Goal: Task Accomplishment & Management: Complete application form

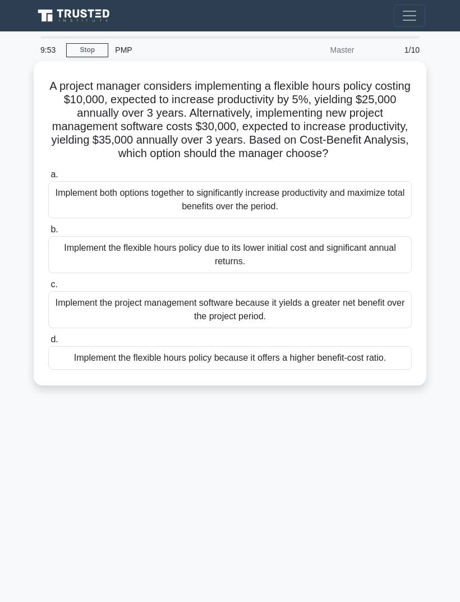
scroll to position [36, 0]
click at [351, 346] on div "Implement the flexible hours policy because it offers a higher benefit-cost rat…" at bounding box center [229, 358] width 363 height 24
click at [48, 336] on input "d. Implement the flexible hours policy because it offers a higher benefit-cost …" at bounding box center [48, 339] width 0 height 7
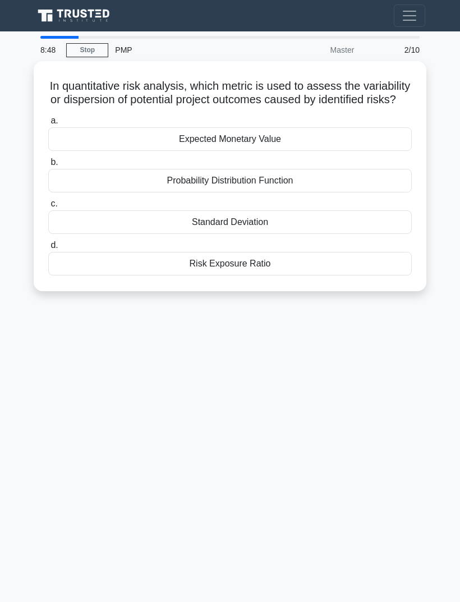
click at [440, 70] on main "8:48 Stop PMP Master 2/10 In quantitative risk analysis, which metric is used t…" at bounding box center [230, 316] width 460 height 570
click at [306, 252] on div "Risk Exposure Ratio" at bounding box center [229, 264] width 363 height 24
click at [48, 242] on input "d. Risk Exposure Ratio" at bounding box center [48, 245] width 0 height 7
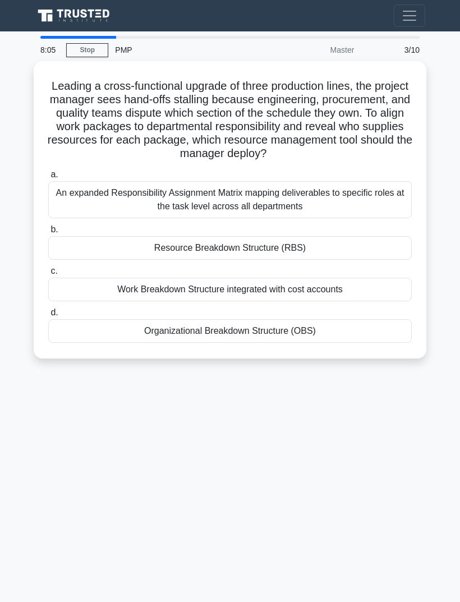
click at [333, 236] on div "Resource Breakdown Structure (RBS)" at bounding box center [229, 248] width 363 height 24
click at [48, 226] on input "b. Resource Breakdown Structure (RBS)" at bounding box center [48, 229] width 0 height 7
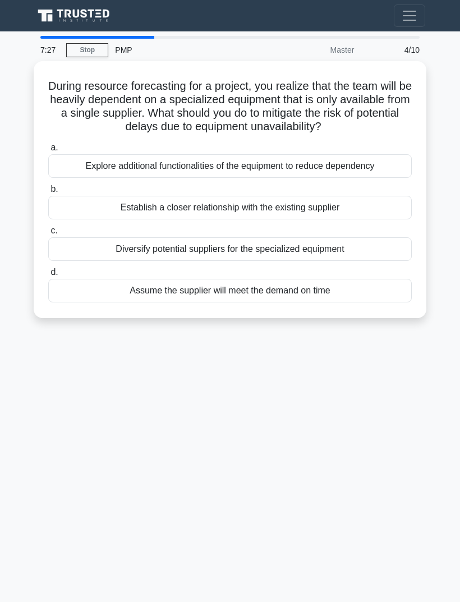
click at [367, 154] on div "Explore additional functionalities of the equipment to reduce dependency" at bounding box center [229, 166] width 363 height 24
click at [48, 144] on input "a. Explore additional functionalities of the equipment to reduce dependency" at bounding box center [48, 147] width 0 height 7
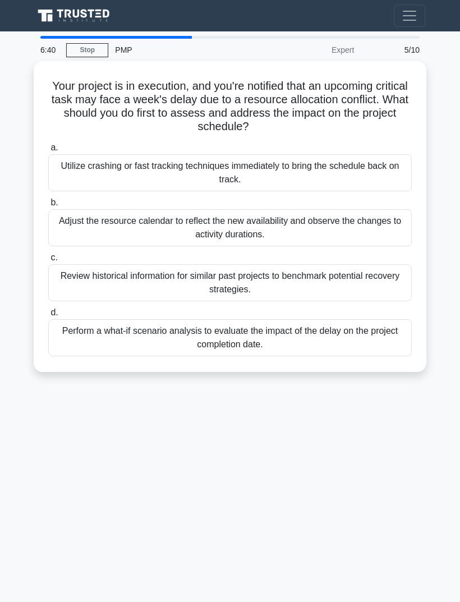
click at [339, 209] on div "Adjust the resource calendar to reflect the new availability and observe the ch…" at bounding box center [229, 227] width 363 height 37
click at [48, 199] on input "b. Adjust the resource calendar to reflect the new availability and observe the…" at bounding box center [48, 202] width 0 height 7
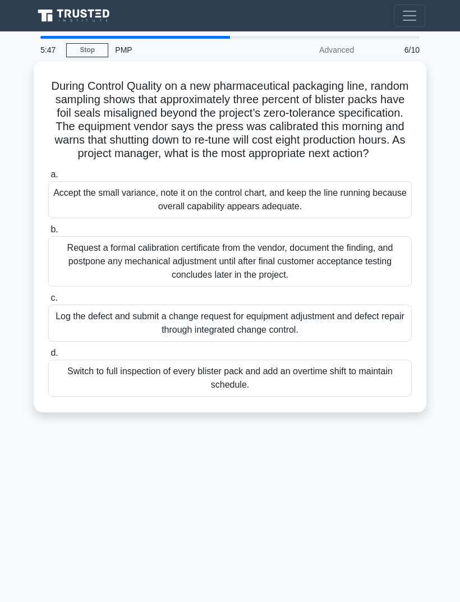
click at [332, 304] on div "Log the defect and submit a change request for equipment adjustment and defect …" at bounding box center [229, 322] width 363 height 37
click at [48, 294] on input "c. Log the defect and submit a change request for equipment adjustment and defe…" at bounding box center [48, 297] width 0 height 7
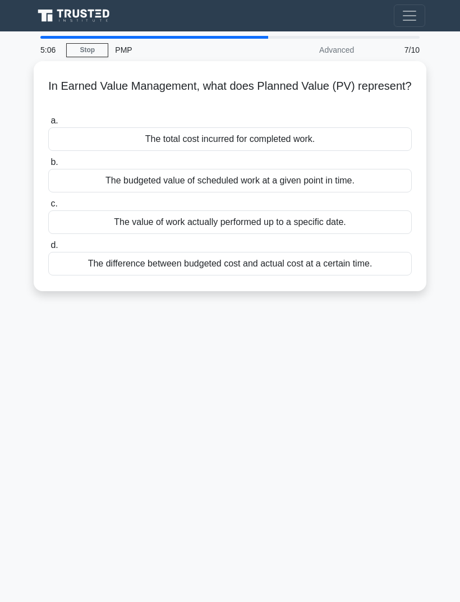
click at [358, 252] on div "The difference between budgeted cost and actual cost at a certain time." at bounding box center [229, 264] width 363 height 24
click at [48, 242] on input "d. The difference between budgeted cost and actual cost at a certain time." at bounding box center [48, 245] width 0 height 7
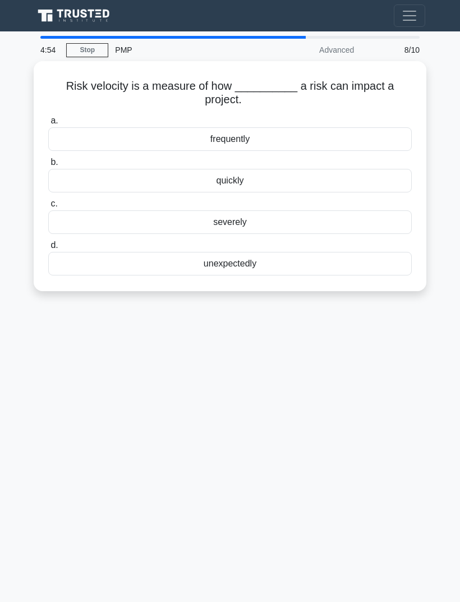
click at [341, 210] on div "severely" at bounding box center [229, 222] width 363 height 24
click at [48, 200] on input "c. severely" at bounding box center [48, 203] width 0 height 7
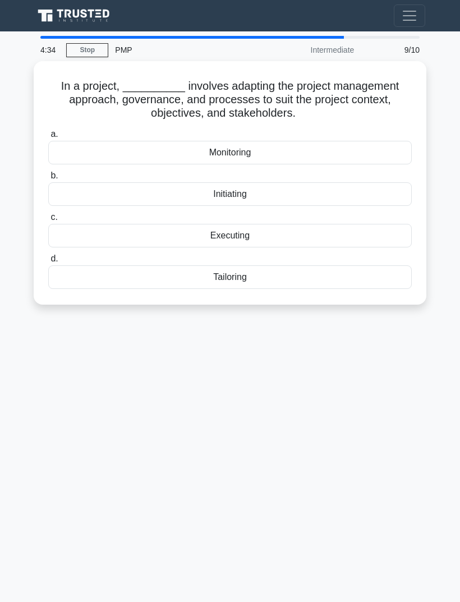
click at [353, 182] on div "Initiating" at bounding box center [229, 194] width 363 height 24
click at [48, 172] on input "b. Initiating" at bounding box center [48, 175] width 0 height 7
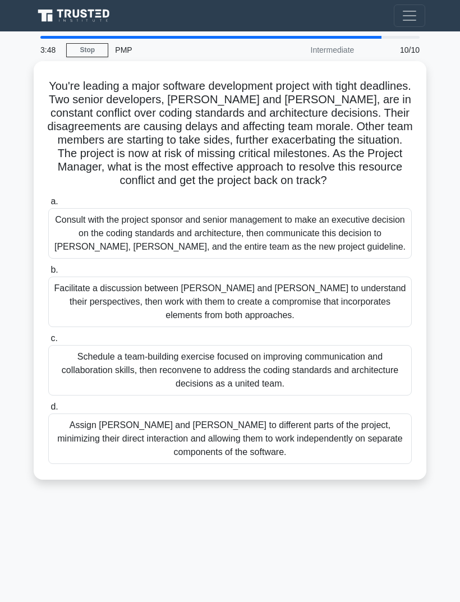
click at [334, 276] on div "Facilitate a discussion between Alice and Bob to understand their perspectives,…" at bounding box center [229, 301] width 363 height 50
click at [48, 272] on input "b. Facilitate a discussion between Alice and Bob to understand their perspectiv…" at bounding box center [48, 269] width 0 height 7
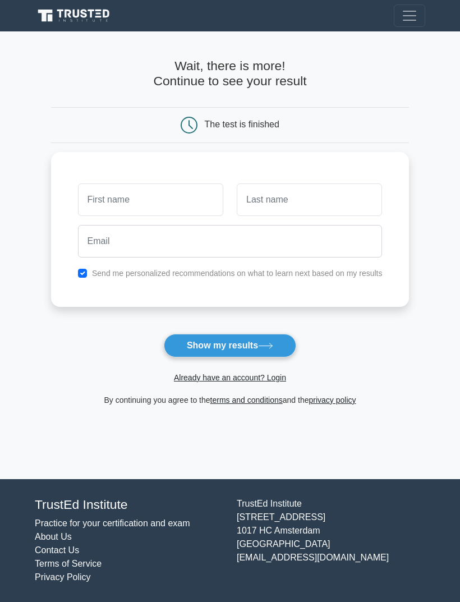
click at [178, 196] on input "text" at bounding box center [150, 199] width 145 height 33
type input "R"
type input "Raghad"
type input "Hani"
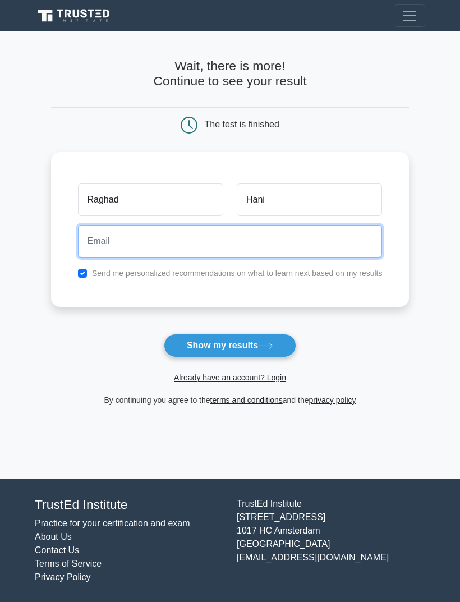
click at [271, 239] on input "email" at bounding box center [230, 241] width 304 height 33
type input "raghadmubaied@gmail.com"
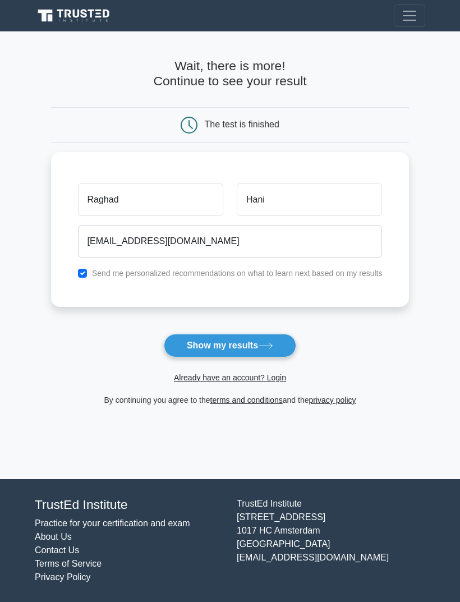
click at [265, 346] on icon at bounding box center [265, 346] width 15 height 6
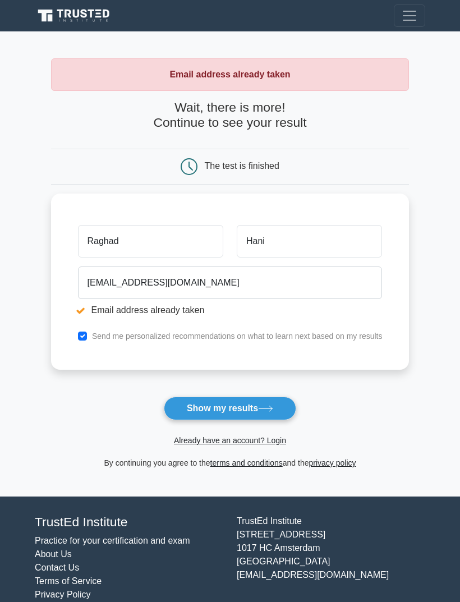
click at [242, 443] on link "Already have an account? Login" at bounding box center [230, 440] width 112 height 9
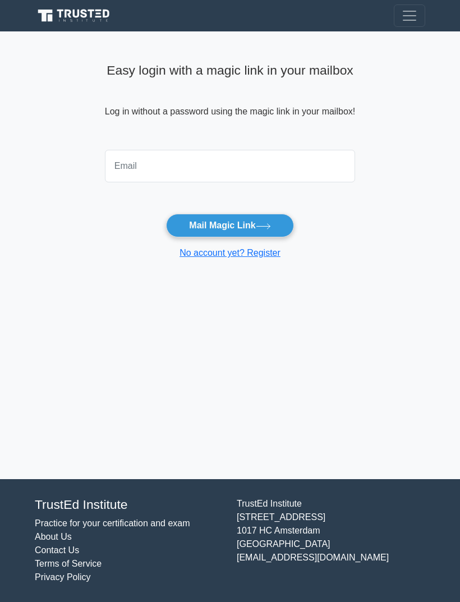
click at [246, 168] on input "email" at bounding box center [230, 166] width 250 height 33
click at [385, 401] on main "Easy login with a magic link in your mailbox Log in without a password using th…" at bounding box center [230, 254] width 460 height 447
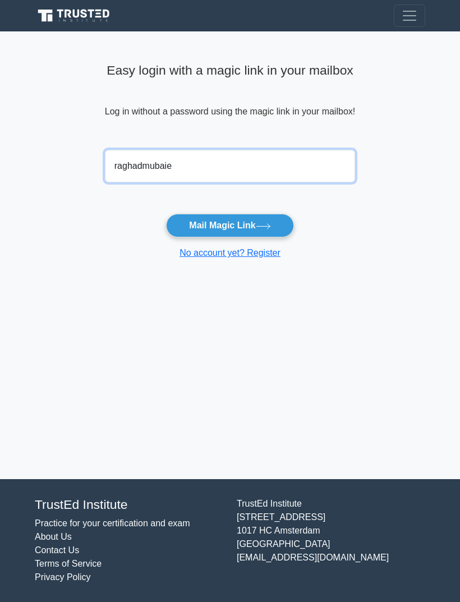
click at [239, 160] on input "raghadmubaie" at bounding box center [230, 166] width 250 height 33
type input "raghadmubaied@gmail.com"
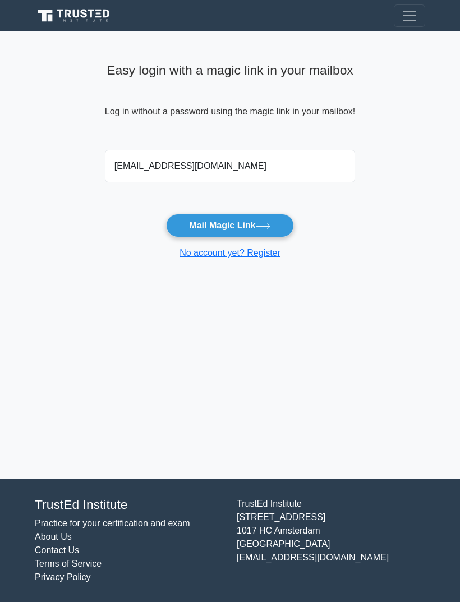
click at [267, 223] on icon at bounding box center [263, 226] width 15 height 6
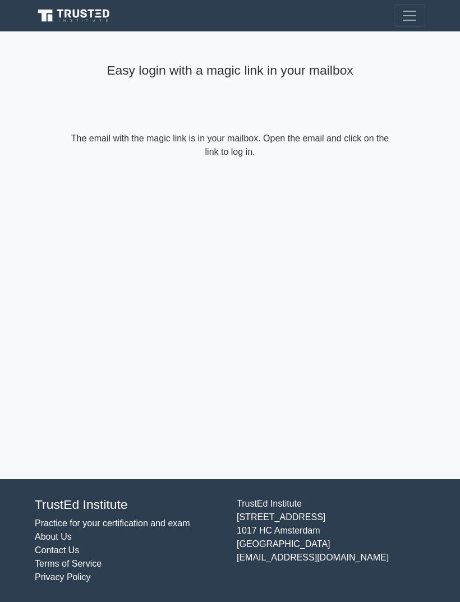
scroll to position [36, 0]
